Goal: Navigation & Orientation: Find specific page/section

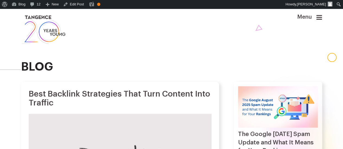
drag, startPoint x: 0, startPoint y: 0, endPoint x: 323, endPoint y: 19, distance: 323.3
click at [322, 19] on icon at bounding box center [319, 17] width 6 height 7
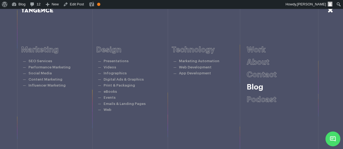
click at [256, 89] on link "Blog" at bounding box center [255, 88] width 17 height 8
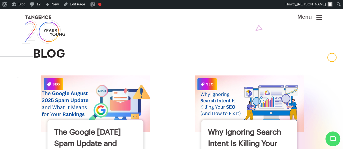
click at [116, 102] on img at bounding box center [96, 104] width 120 height 62
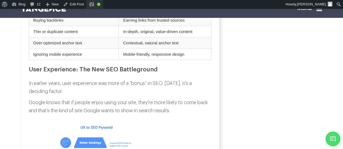
scroll to position [1147, 0]
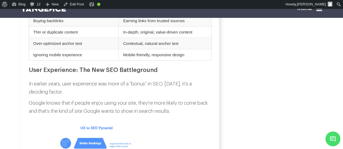
click at [59, 11] on img at bounding box center [43, 9] width 45 height 6
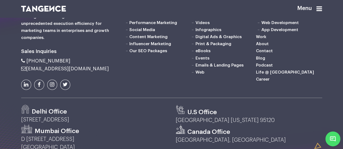
scroll to position [1340, 0]
click at [144, 17] on link "SEO Services" at bounding box center [142, 15] width 27 height 4
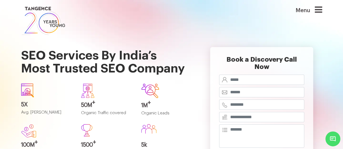
click at [318, 12] on icon at bounding box center [318, 9] width 7 height 9
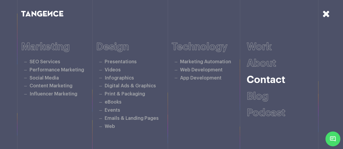
click at [264, 82] on link "Contact" at bounding box center [266, 80] width 39 height 10
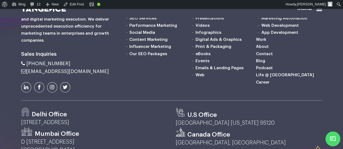
scroll to position [2001, 0]
